Goal: Register for event/course

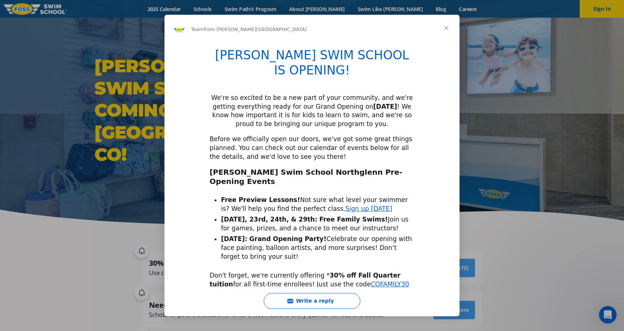
click at [445, 25] on span "Close" at bounding box center [446, 28] width 27 height 27
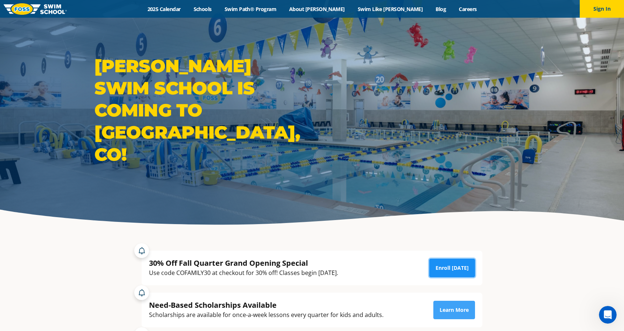
click at [460, 261] on link "Enroll [DATE]" at bounding box center [452, 268] width 46 height 18
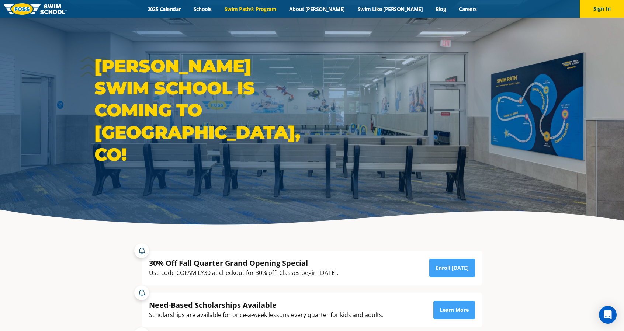
click at [282, 8] on link "Swim Path® Program" at bounding box center [250, 9] width 65 height 7
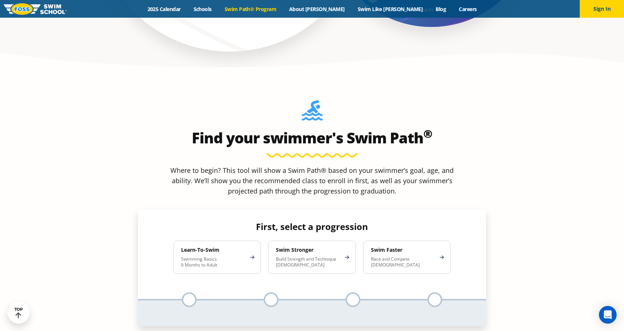
scroll to position [643, 0]
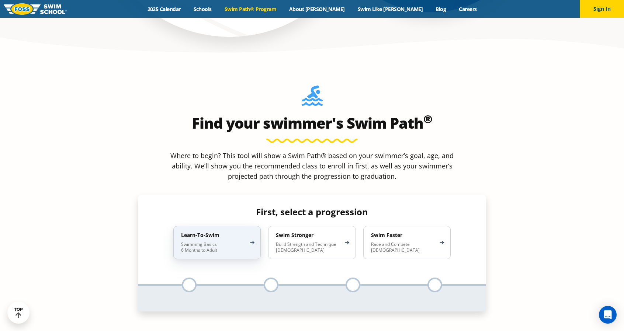
click at [205, 241] on p "Swimming Basics 6 Months to Adult" at bounding box center [213, 247] width 65 height 12
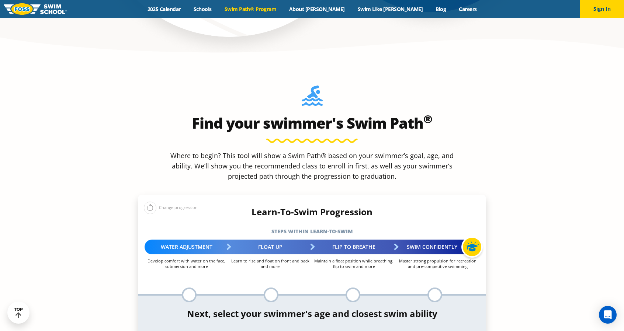
select select "adult-18-years-"
select select "adult-18-years--first-in-water-experience"
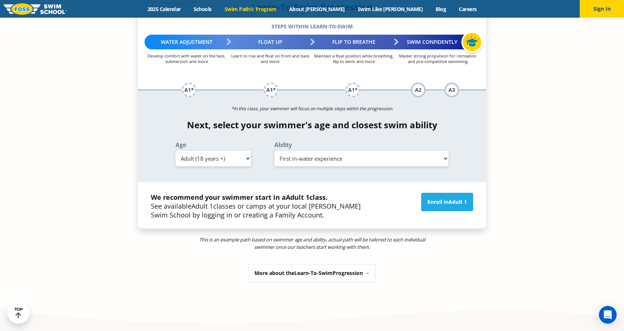
scroll to position [858, 0]
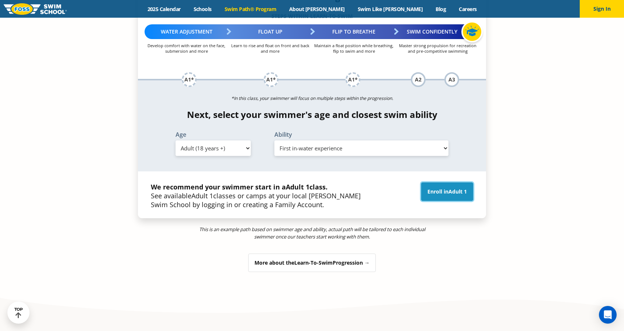
click at [461, 188] on span "Adult 1" at bounding box center [457, 191] width 18 height 7
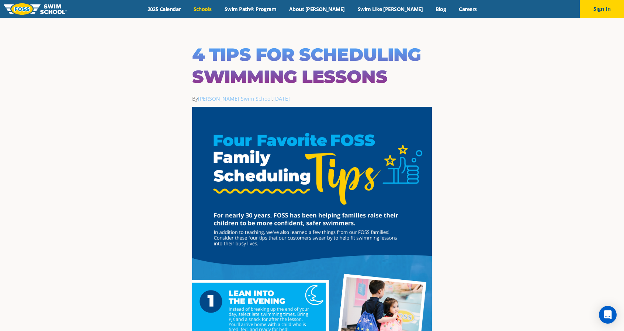
click at [218, 11] on link "Schools" at bounding box center [202, 9] width 31 height 7
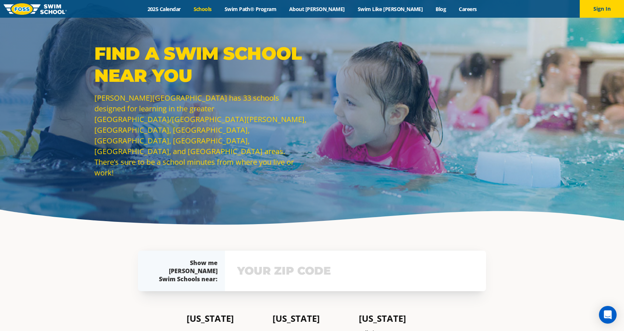
scroll to position [289, 0]
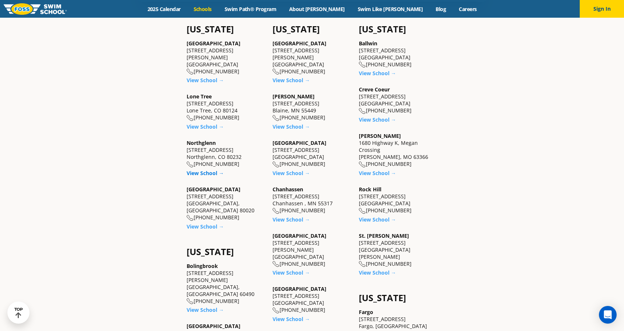
click at [200, 170] on link "View School →" at bounding box center [205, 173] width 37 height 7
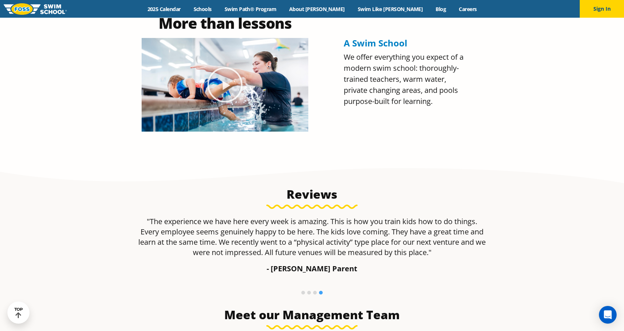
scroll to position [827, 0]
